Goal: Task Accomplishment & Management: Manage account settings

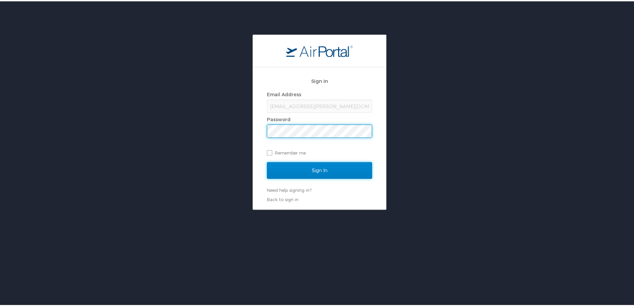
click at [305, 175] on input "Sign In" at bounding box center [319, 169] width 105 height 17
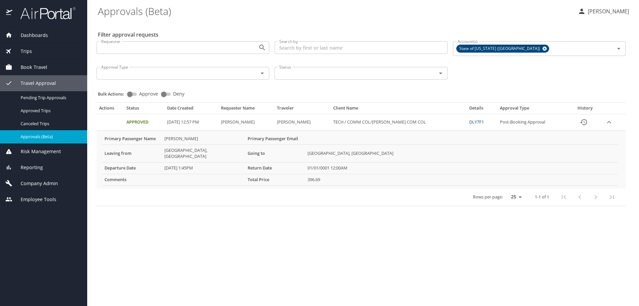
click at [44, 38] on span "Dashboards" at bounding box center [30, 35] width 36 height 7
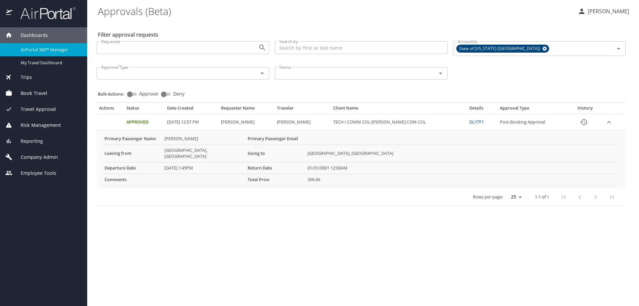
click at [615, 14] on p "[PERSON_NAME]" at bounding box center [607, 11] width 43 height 8
click at [590, 53] on li "View travel profile" at bounding box center [601, 50] width 68 height 12
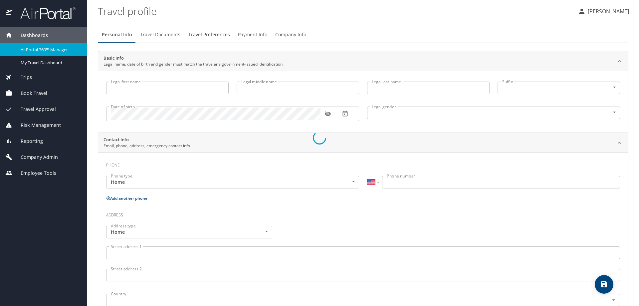
select select "US"
type input "[PERSON_NAME]"
type input "LLORANCE"
type input "Female"
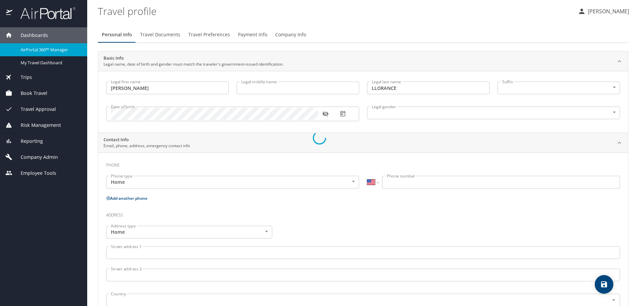
select select "US"
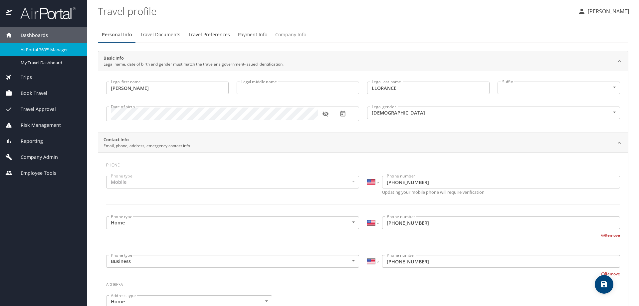
click at [282, 32] on span "Company Info" at bounding box center [290, 35] width 31 height 8
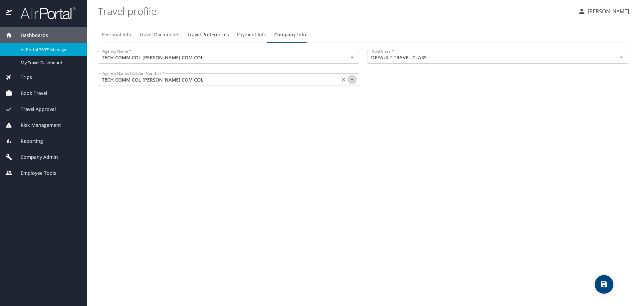
click at [354, 82] on icon "Open" at bounding box center [352, 80] width 8 height 8
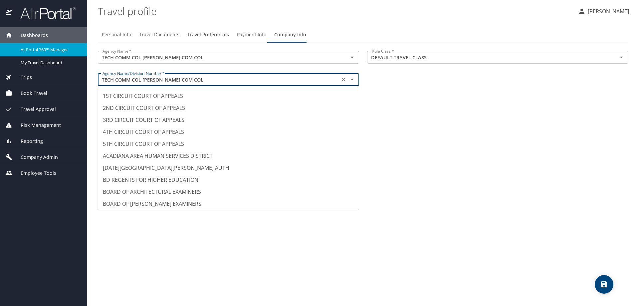
scroll to position [5155, 0]
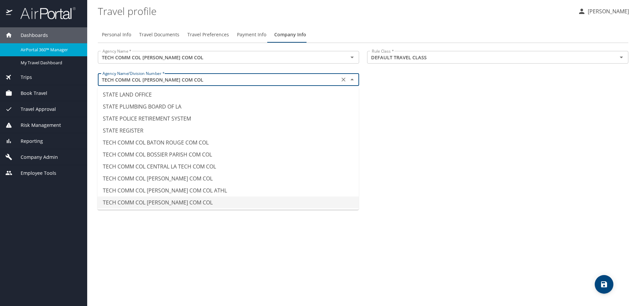
click at [354, 82] on icon "Close" at bounding box center [352, 80] width 8 height 8
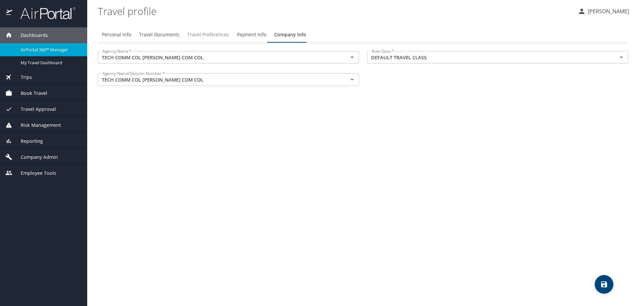
click at [199, 30] on button "Travel Preferences" at bounding box center [208, 35] width 50 height 16
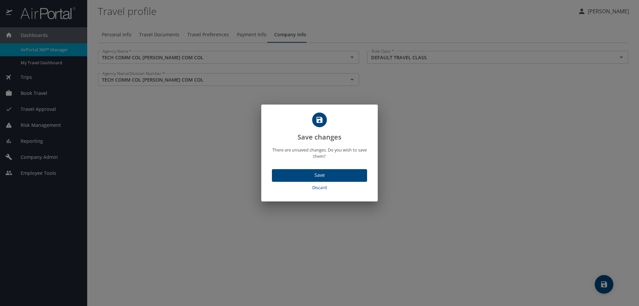
click at [321, 188] on span "Discard" at bounding box center [320, 188] width 90 height 8
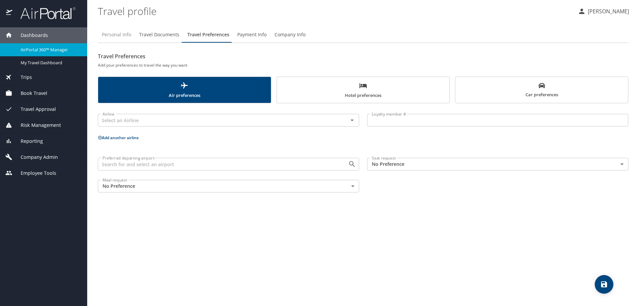
click at [113, 39] on span "Personal Info" at bounding box center [116, 35] width 29 height 8
select select "US"
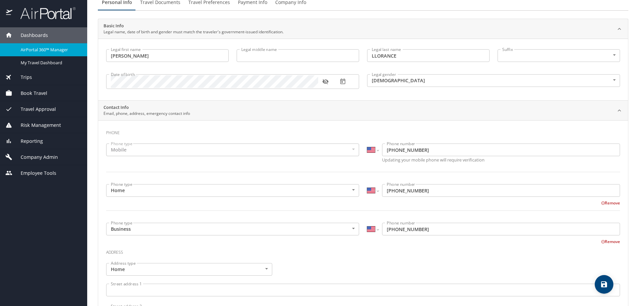
scroll to position [0, 0]
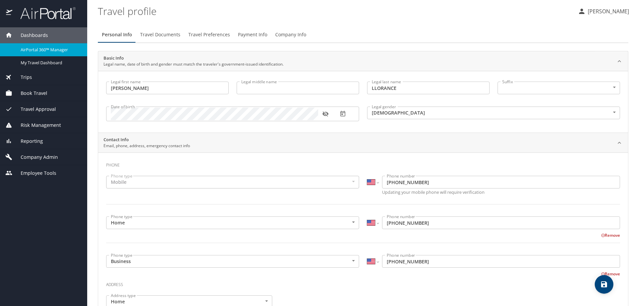
click at [409, 34] on div "Personal Info Travel Documents Travel Preferences Payment Info Company Info" at bounding box center [363, 35] width 531 height 16
click at [251, 34] on span "Payment Info" at bounding box center [252, 35] width 29 height 8
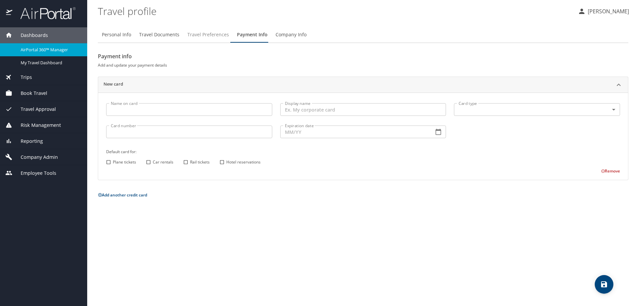
click at [216, 35] on span "Travel Preferences" at bounding box center [208, 35] width 42 height 8
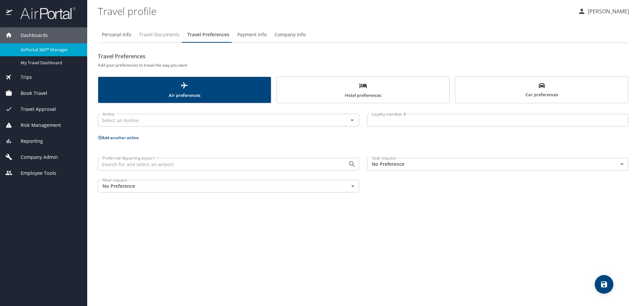
click at [170, 37] on span "Travel Documents" at bounding box center [159, 35] width 40 height 8
